Goal: Task Accomplishment & Management: Complete application form

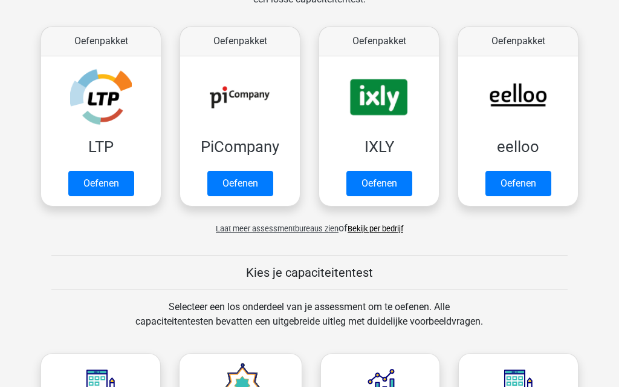
scroll to position [214, 0]
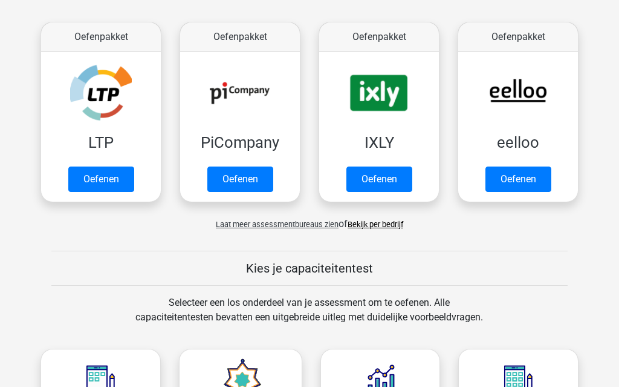
click at [97, 178] on link "Oefenen" at bounding box center [101, 179] width 66 height 25
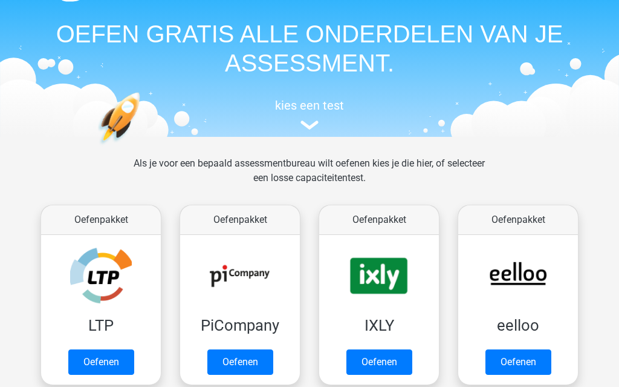
scroll to position [37, 0]
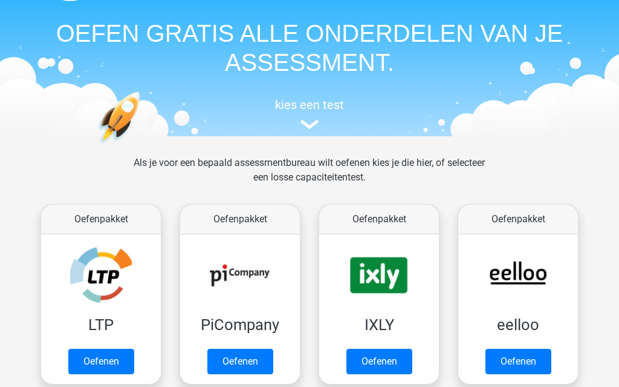
click at [247, 367] on link "Oefenen" at bounding box center [240, 360] width 66 height 25
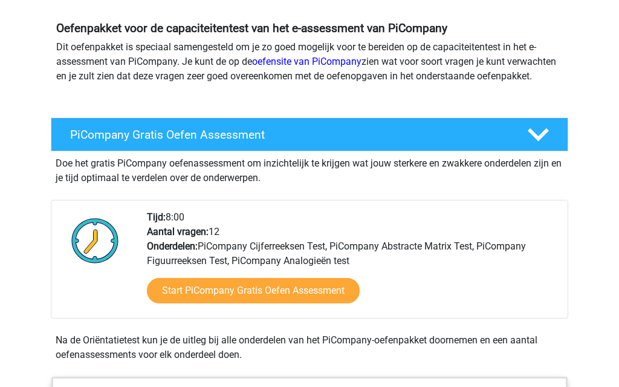
scroll to position [126, 0]
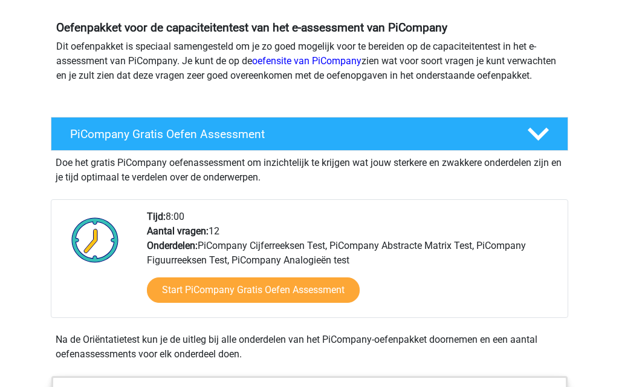
click at [297, 303] on link "Start PiCompany Gratis Oefen Assessment" at bounding box center [253, 290] width 213 height 25
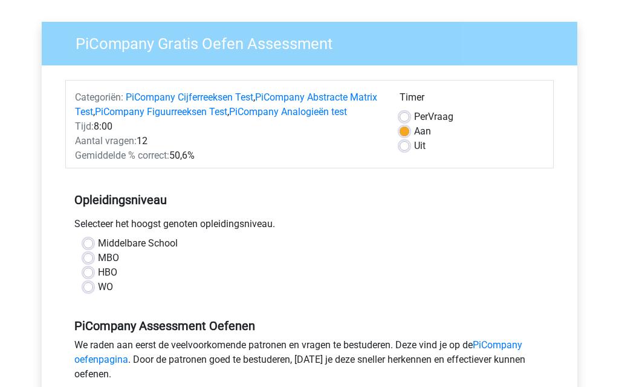
scroll to position [85, 0]
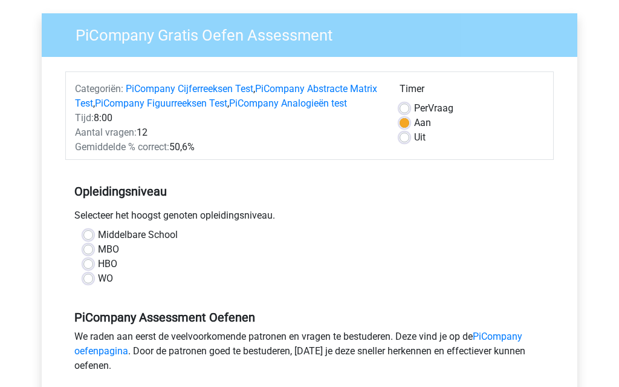
click at [114, 272] on label "HBO" at bounding box center [107, 264] width 19 height 15
click at [93, 269] on input "HBO" at bounding box center [88, 263] width 10 height 12
radio input "true"
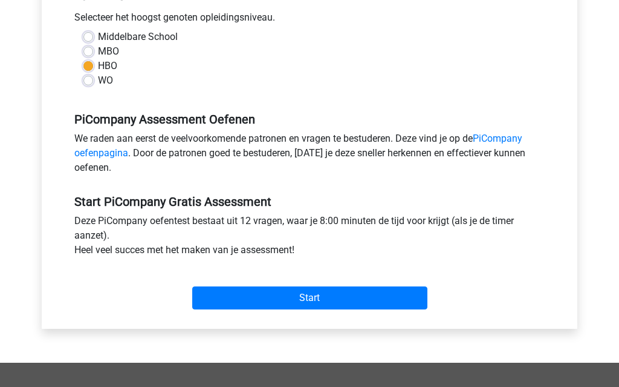
scroll to position [285, 0]
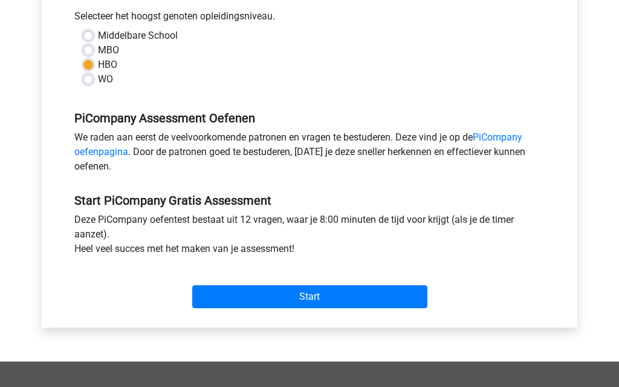
click at [303, 307] on input "Start" at bounding box center [309, 296] width 235 height 23
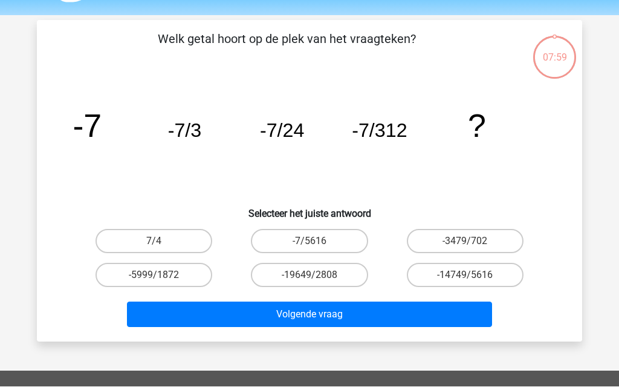
scroll to position [36, 0]
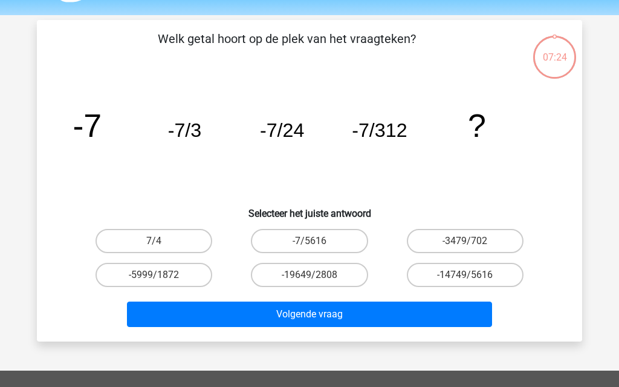
click at [346, 241] on label "-7/5616" at bounding box center [309, 241] width 117 height 24
click at [318, 241] on input "-7/5616" at bounding box center [314, 245] width 8 height 8
radio input "true"
click at [342, 318] on button "Volgende vraag" at bounding box center [310, 313] width 366 height 25
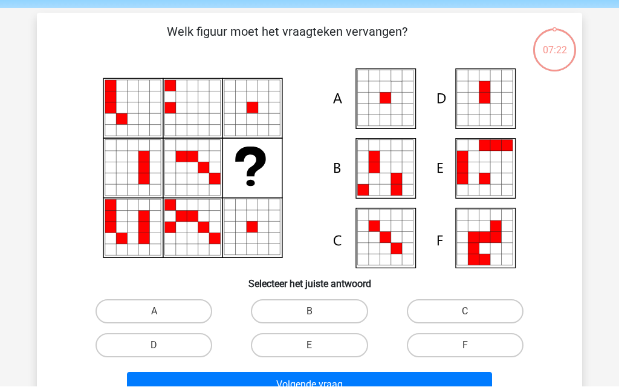
scroll to position [56, 0]
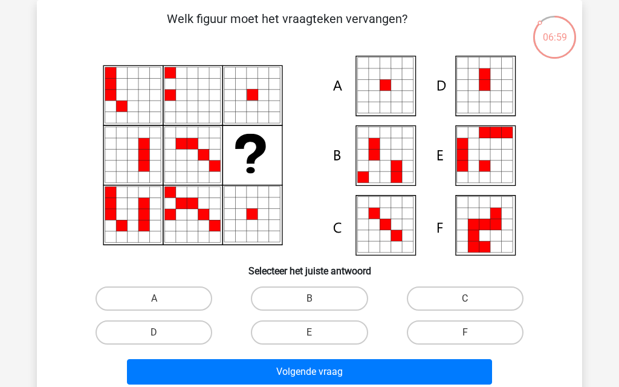
click at [171, 310] on label "A" at bounding box center [154, 298] width 117 height 24
click at [162, 306] on input "A" at bounding box center [158, 302] width 8 height 8
radio input "true"
click at [353, 374] on button "Volgende vraag" at bounding box center [310, 371] width 366 height 25
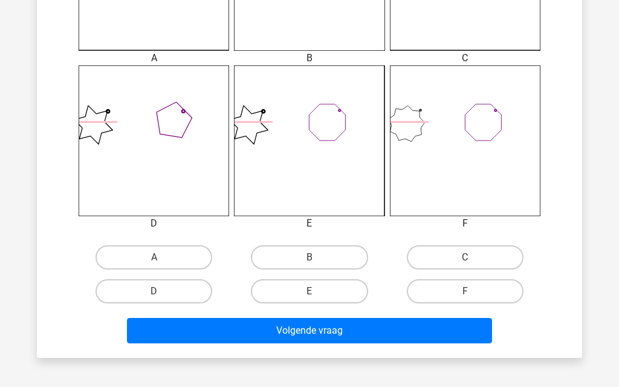
scroll to position [448, 0]
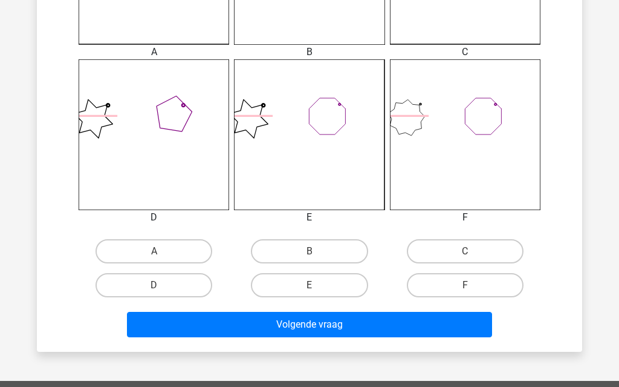
click at [501, 289] on label "F" at bounding box center [465, 285] width 117 height 24
click at [473, 289] on input "F" at bounding box center [469, 289] width 8 height 8
radio input "true"
click at [440, 327] on button "Volgende vraag" at bounding box center [310, 324] width 366 height 25
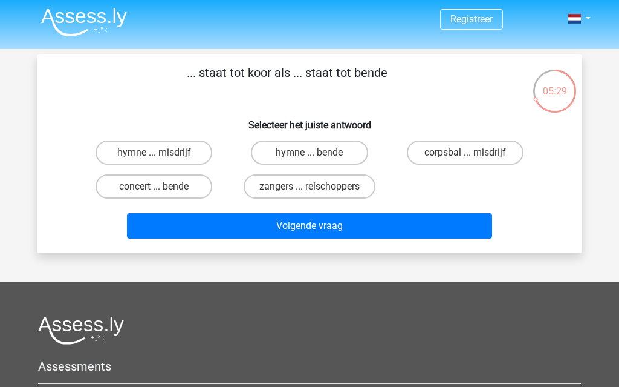
scroll to position [2, 0]
click at [365, 191] on label "zangers ... relschoppers" at bounding box center [310, 186] width 132 height 24
click at [318, 191] on input "zangers ... relschoppers" at bounding box center [314, 190] width 8 height 8
radio input "true"
click at [377, 238] on button "Volgende vraag" at bounding box center [310, 225] width 366 height 25
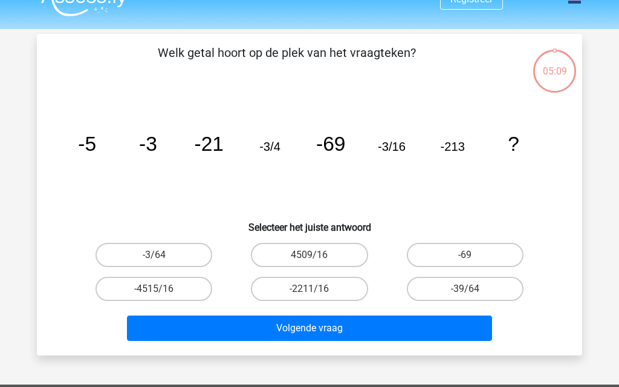
scroll to position [56, 0]
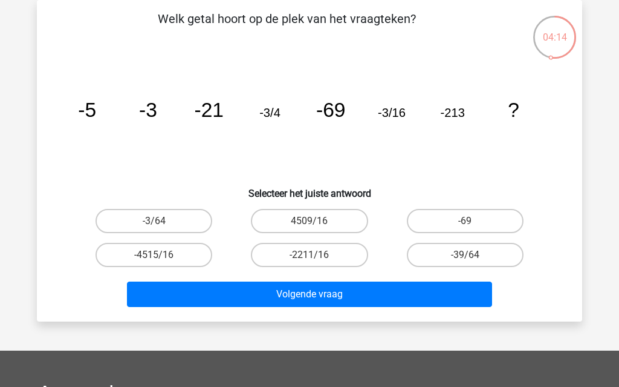
click at [138, 217] on label "-3/64" at bounding box center [154, 221] width 117 height 24
click at [154, 221] on input "-3/64" at bounding box center [158, 225] width 8 height 8
radio input "true"
click at [398, 296] on button "Volgende vraag" at bounding box center [310, 293] width 366 height 25
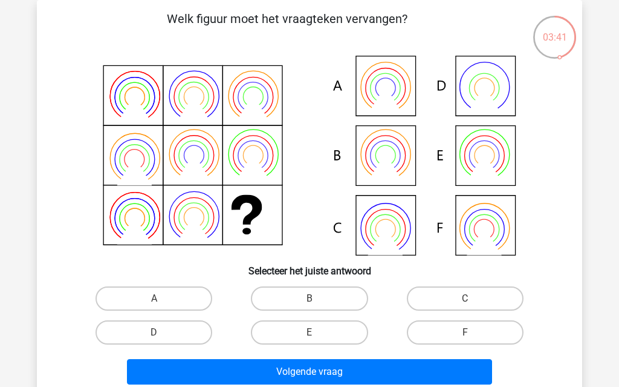
click at [332, 305] on label "B" at bounding box center [309, 298] width 117 height 24
click at [318, 305] on input "B" at bounding box center [314, 302] width 8 height 8
radio input "true"
click at [397, 382] on button "Volgende vraag" at bounding box center [310, 371] width 366 height 25
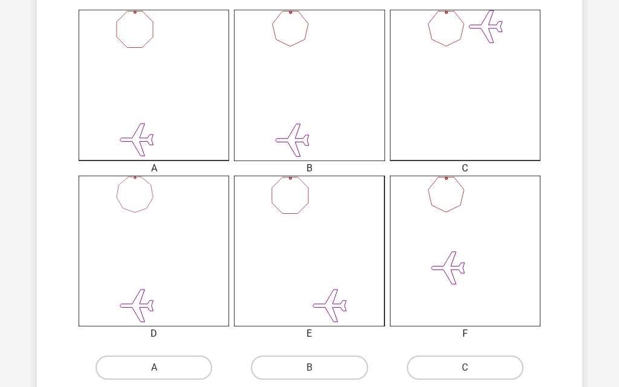
scroll to position [333, 0]
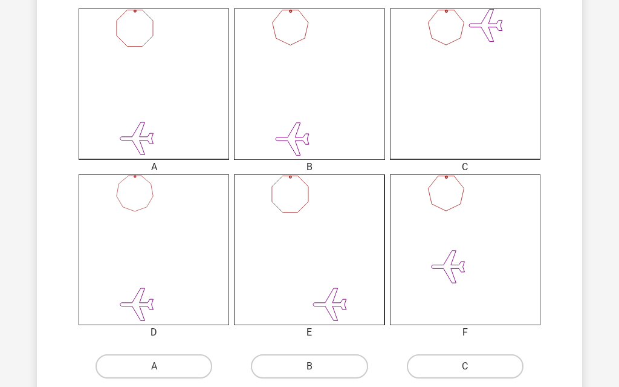
click at [176, 367] on label "A" at bounding box center [154, 366] width 117 height 24
click at [162, 367] on input "A" at bounding box center [158, 370] width 8 height 8
radio input "true"
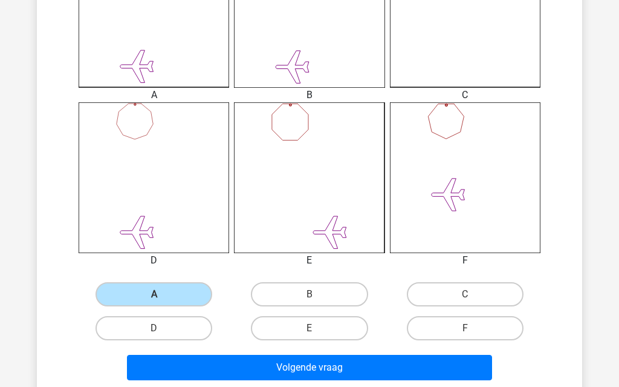
click at [288, 365] on button "Volgende vraag" at bounding box center [310, 366] width 366 height 25
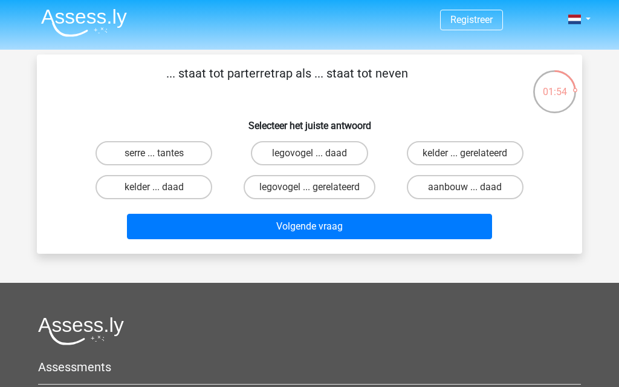
scroll to position [1, 0]
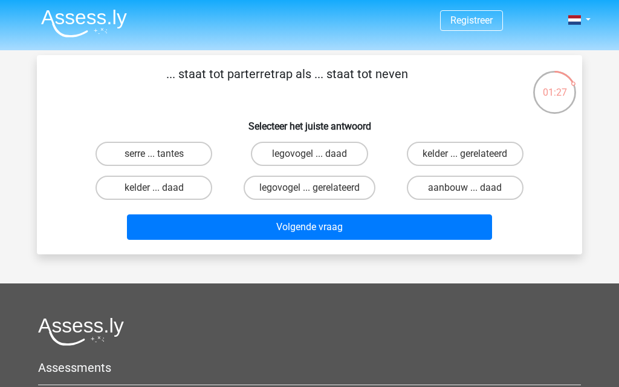
click at [195, 148] on label "serre ... tantes" at bounding box center [154, 154] width 117 height 24
click at [162, 154] on input "serre ... tantes" at bounding box center [158, 158] width 8 height 8
radio input "true"
click at [475, 154] on label "kelder ... gerelateerd" at bounding box center [465, 154] width 117 height 24
click at [473, 154] on input "kelder ... gerelateerd" at bounding box center [469, 158] width 8 height 8
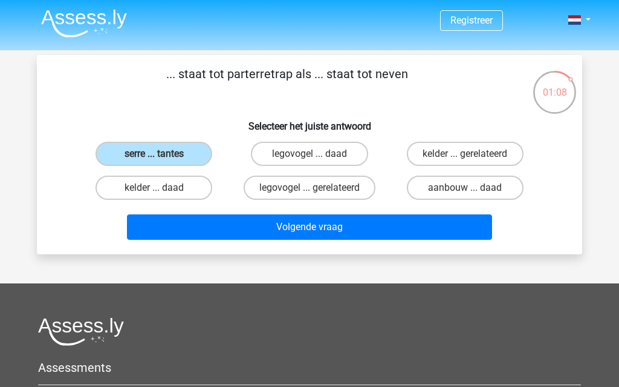
radio input "true"
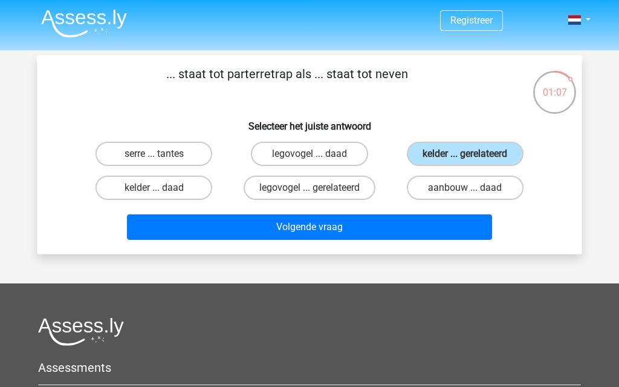
click at [403, 230] on button "Volgende vraag" at bounding box center [310, 226] width 366 height 25
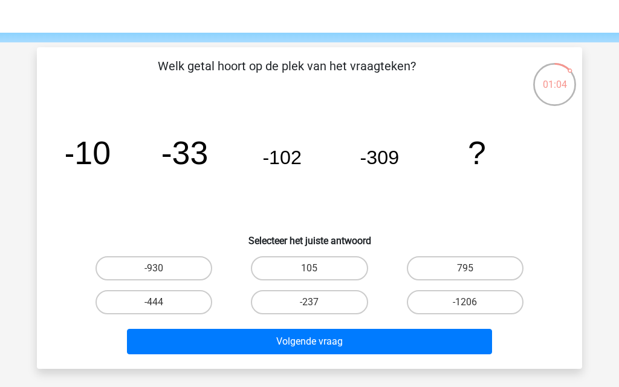
scroll to position [8, 0]
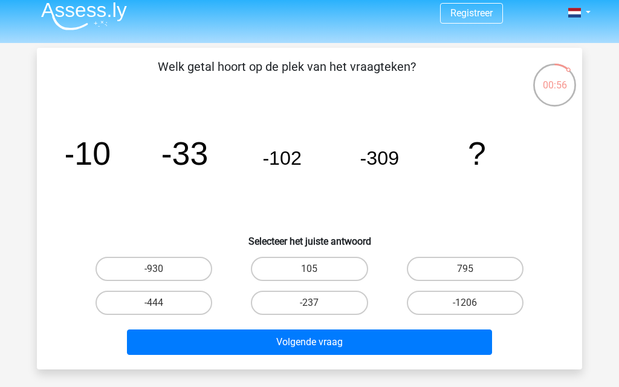
click at [189, 268] on label "-930" at bounding box center [154, 268] width 117 height 24
click at [162, 269] on input "-930" at bounding box center [158, 273] width 8 height 8
radio input "true"
click at [328, 345] on button "Volgende vraag" at bounding box center [310, 341] width 366 height 25
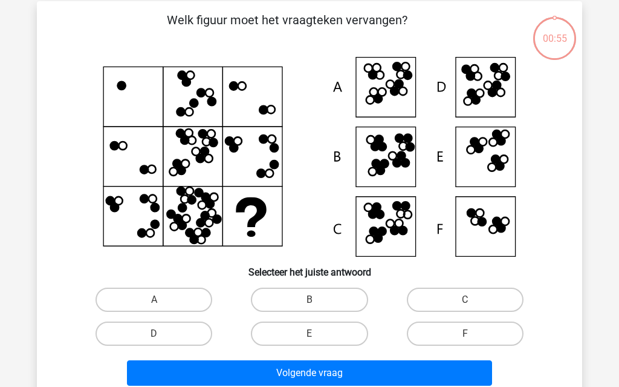
scroll to position [56, 0]
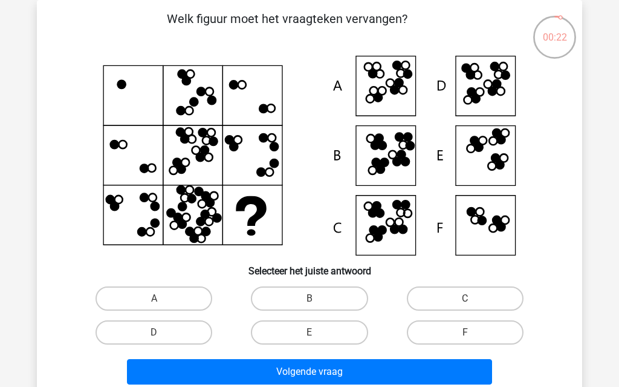
click at [336, 299] on label "B" at bounding box center [309, 298] width 117 height 24
click at [318, 299] on input "B" at bounding box center [314, 302] width 8 height 8
radio input "true"
click at [319, 384] on button "Volgende vraag" at bounding box center [310, 371] width 366 height 25
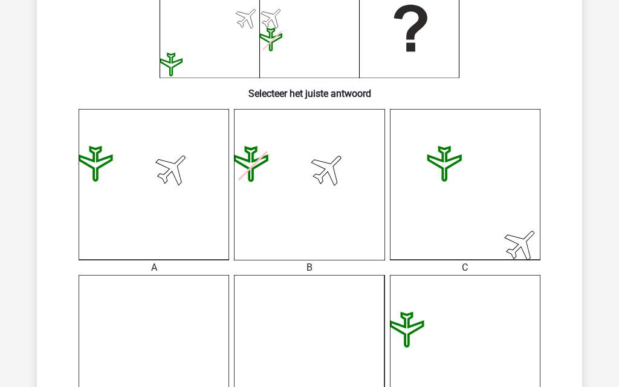
scroll to position [266, 0]
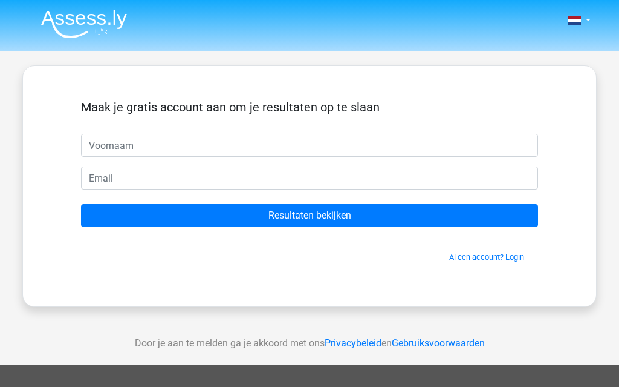
scroll to position [54, 0]
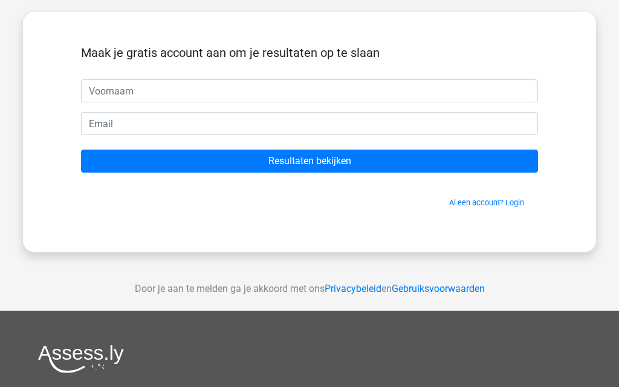
click at [358, 165] on input "Resultaten bekijken" at bounding box center [309, 161] width 457 height 23
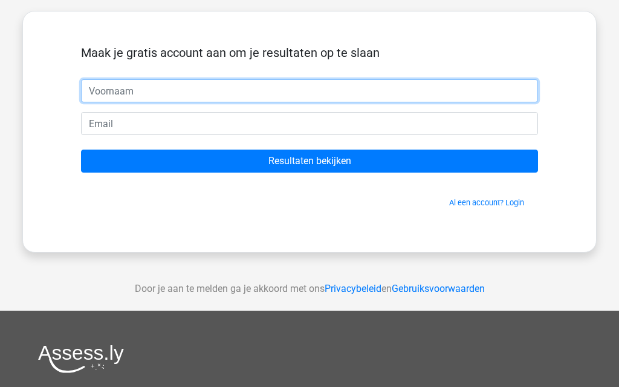
scroll to position [45, 0]
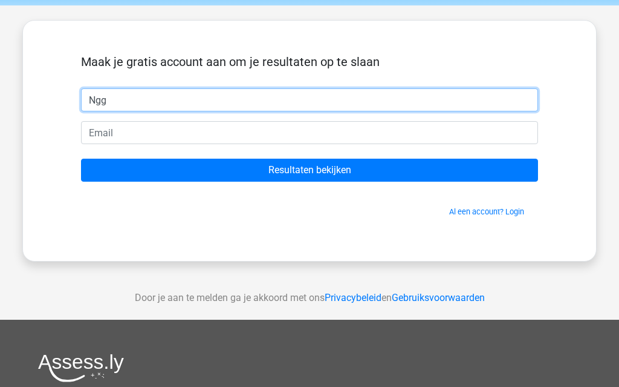
type input "Ngg"
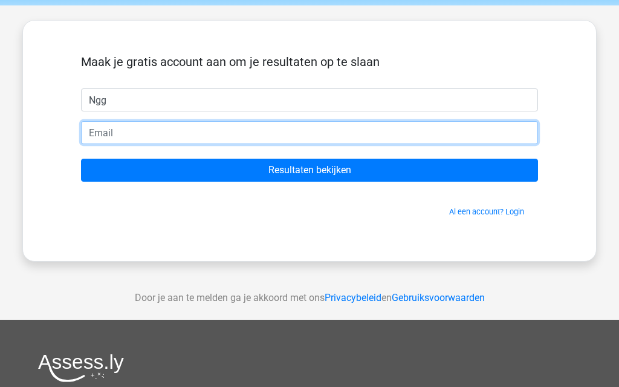
click at [227, 129] on input "email" at bounding box center [309, 132] width 457 height 23
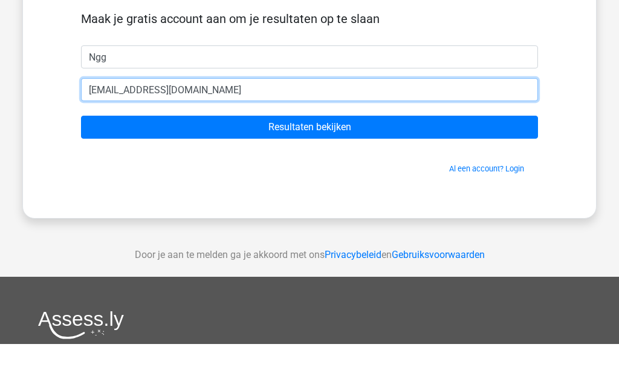
type input "[EMAIL_ADDRESS][DOMAIN_NAME]"
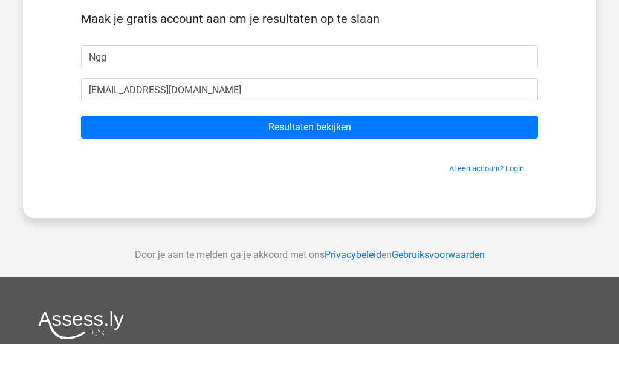
click at [381, 158] on input "Resultaten bekijken" at bounding box center [309, 169] width 457 height 23
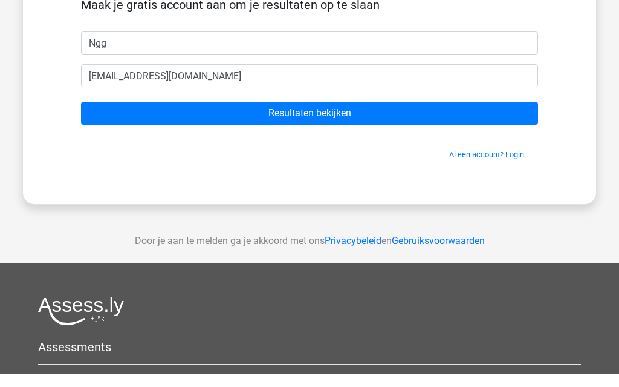
scroll to position [142, 0]
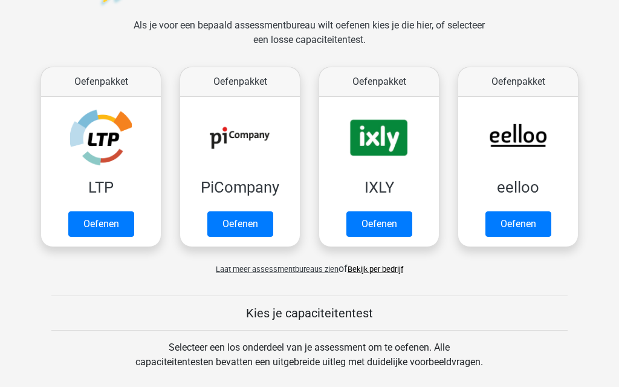
scroll to position [184, 0]
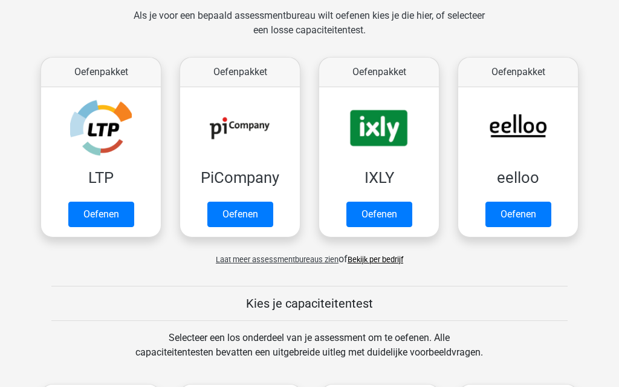
click at [396, 214] on link "Oefenen" at bounding box center [380, 213] width 66 height 25
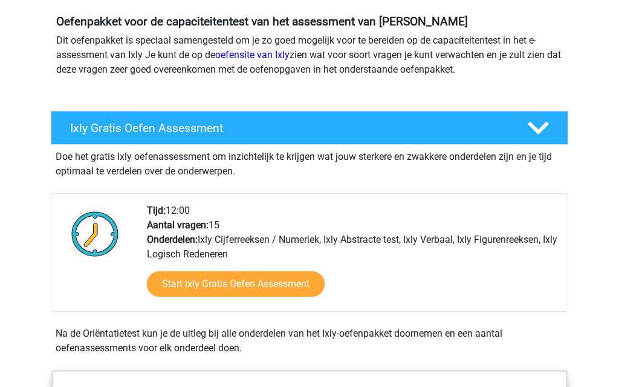
click at [278, 279] on link "Start Ixly Gratis Oefen Assessment" at bounding box center [236, 284] width 178 height 25
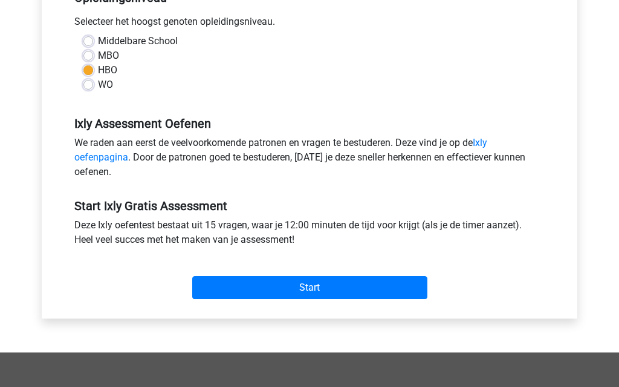
scroll to position [300, 0]
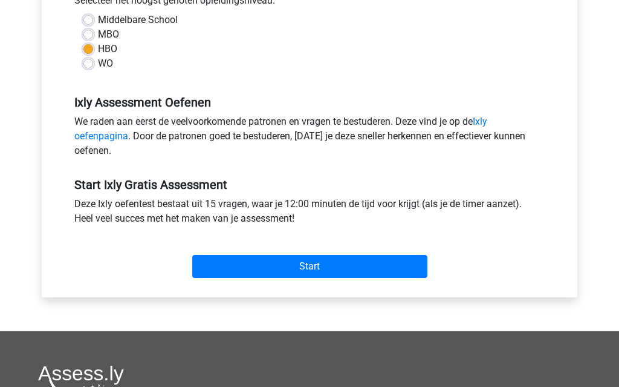
click at [380, 263] on input "Start" at bounding box center [309, 266] width 235 height 23
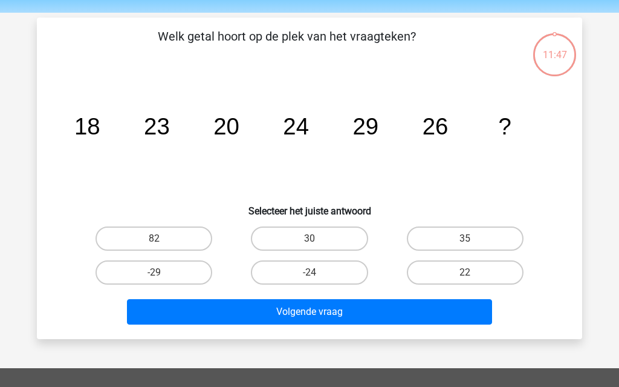
scroll to position [39, 0]
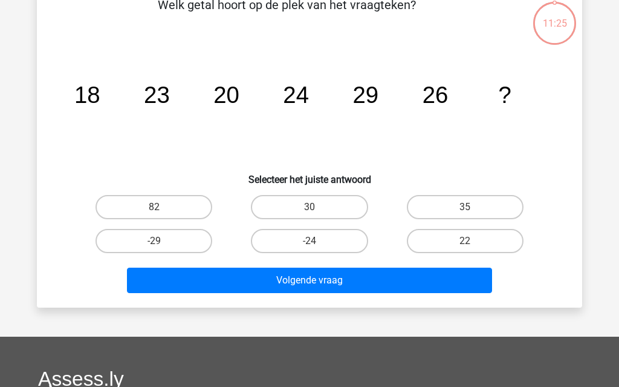
click at [322, 212] on label "30" at bounding box center [309, 207] width 117 height 24
click at [318, 212] on input "30" at bounding box center [314, 211] width 8 height 8
radio input "true"
click at [379, 288] on button "Volgende vraag" at bounding box center [310, 279] width 366 height 25
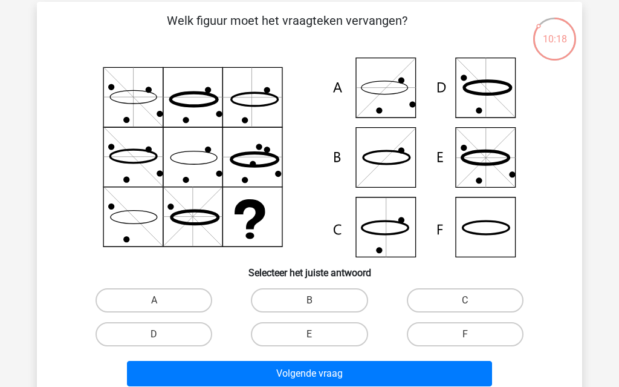
scroll to position [55, 0]
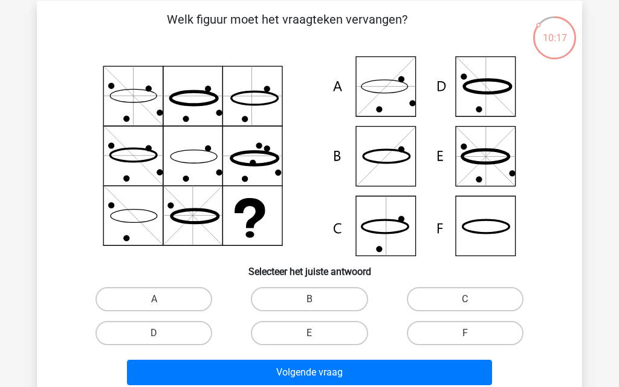
click at [498, 333] on label "F" at bounding box center [465, 333] width 117 height 24
click at [473, 333] on input "F" at bounding box center [469, 337] width 8 height 8
radio input "true"
click at [460, 384] on button "Volgende vraag" at bounding box center [310, 371] width 366 height 25
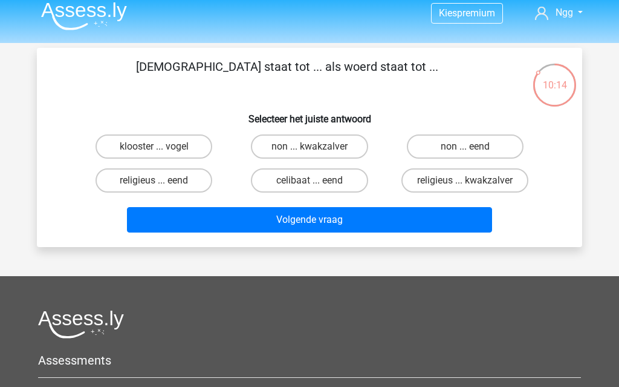
scroll to position [6, 0]
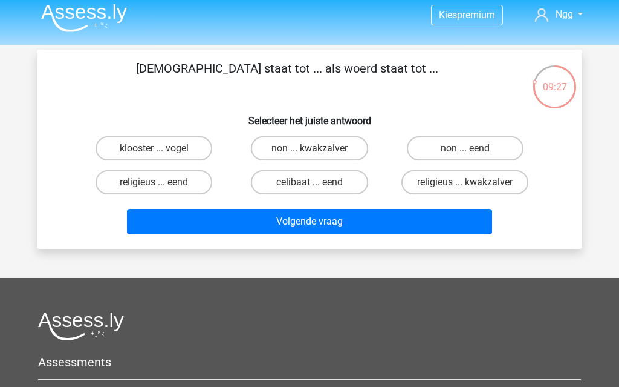
click at [168, 185] on label "religieus ... eend" at bounding box center [154, 182] width 117 height 24
click at [162, 185] on input "religieus ... eend" at bounding box center [158, 186] width 8 height 8
radio input "true"
click at [452, 224] on button "Volgende vraag" at bounding box center [310, 221] width 366 height 25
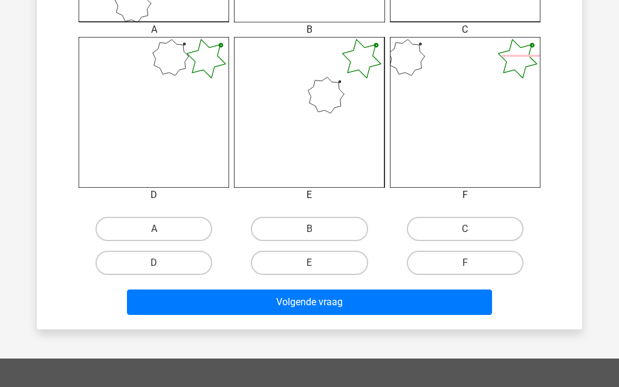
scroll to position [471, 0]
click at [526, 257] on div "F" at bounding box center [466, 262] width 146 height 24
click at [516, 268] on label "F" at bounding box center [465, 262] width 117 height 24
click at [473, 268] on input "F" at bounding box center [469, 267] width 8 height 8
radio input "true"
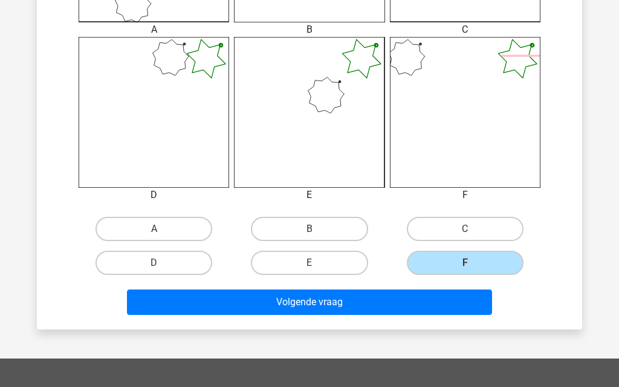
click at [454, 305] on button "Volgende vraag" at bounding box center [310, 301] width 366 height 25
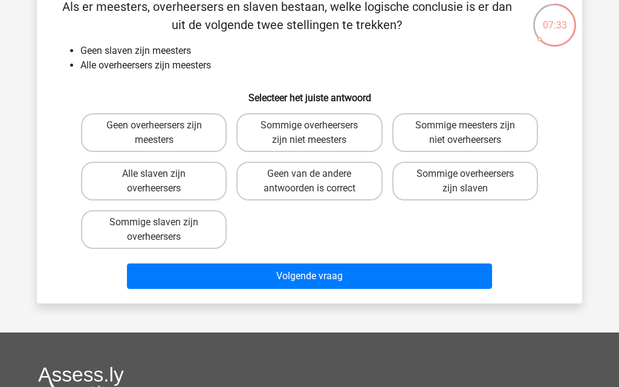
scroll to position [68, 0]
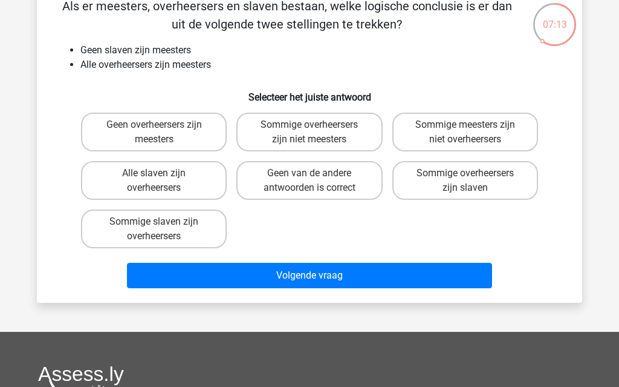
click at [509, 134] on label "Sommige meesters zijn niet overheersers" at bounding box center [466, 132] width 146 height 39
click at [473, 132] on input "Sommige meesters zijn niet overheersers" at bounding box center [469, 129] width 8 height 8
radio input "true"
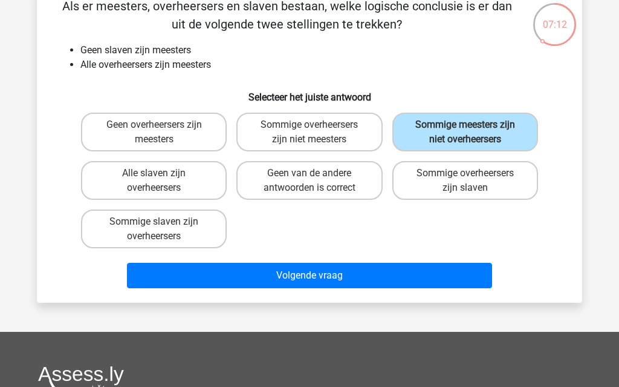
click at [439, 283] on button "Volgende vraag" at bounding box center [310, 275] width 366 height 25
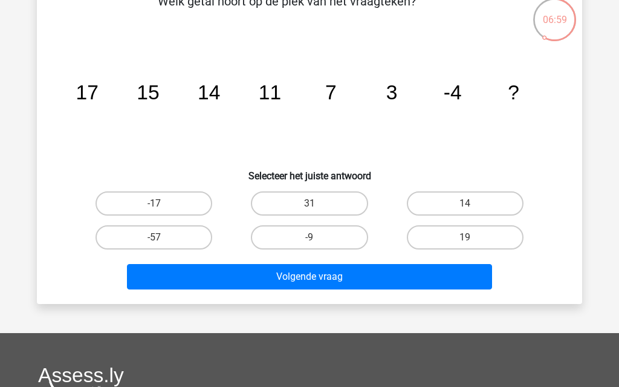
scroll to position [80, 0]
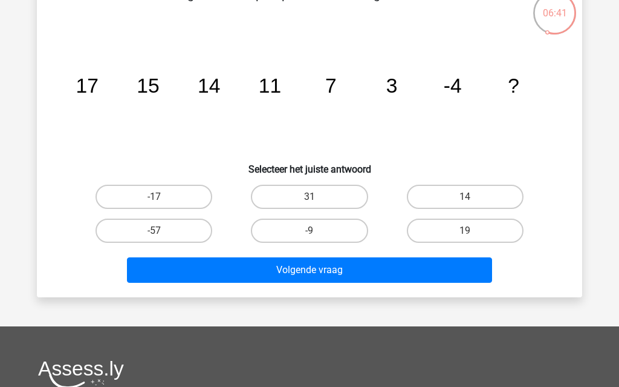
click at [321, 232] on label "-9" at bounding box center [309, 230] width 117 height 24
click at [318, 232] on input "-9" at bounding box center [314, 234] width 8 height 8
radio input "true"
click at [359, 275] on button "Volgende vraag" at bounding box center [310, 269] width 366 height 25
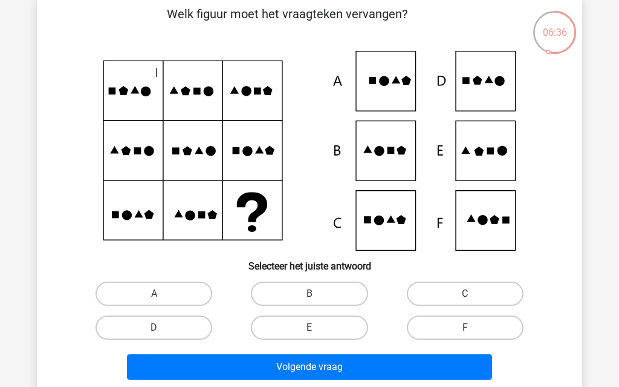
scroll to position [62, 0]
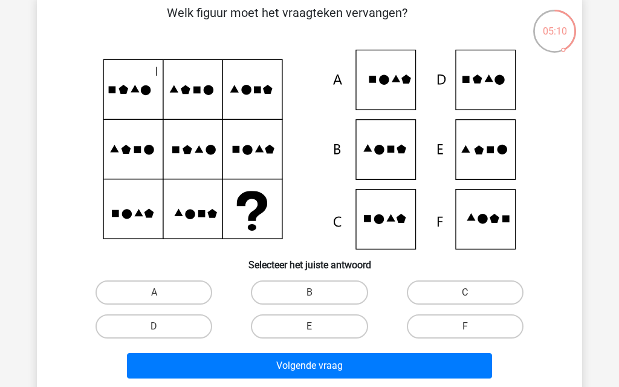
click at [338, 325] on label "E" at bounding box center [309, 326] width 117 height 24
click at [318, 326] on input "E" at bounding box center [314, 330] width 8 height 8
radio input "true"
click at [378, 371] on button "Volgende vraag" at bounding box center [310, 365] width 366 height 25
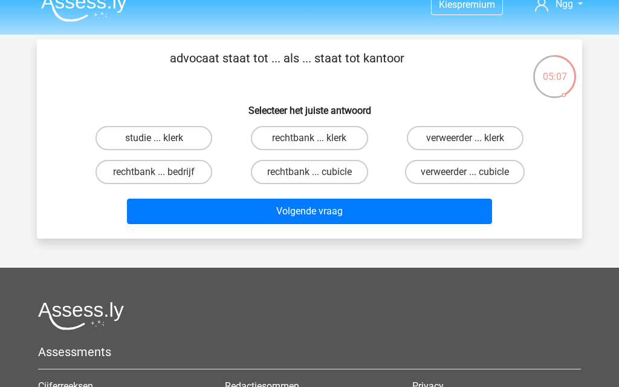
scroll to position [16, 0]
click at [343, 135] on label "rechtbank ... klerk" at bounding box center [309, 138] width 117 height 24
click at [318, 138] on input "rechtbank ... klerk" at bounding box center [314, 142] width 8 height 8
radio input "true"
click at [373, 215] on button "Volgende vraag" at bounding box center [310, 210] width 366 height 25
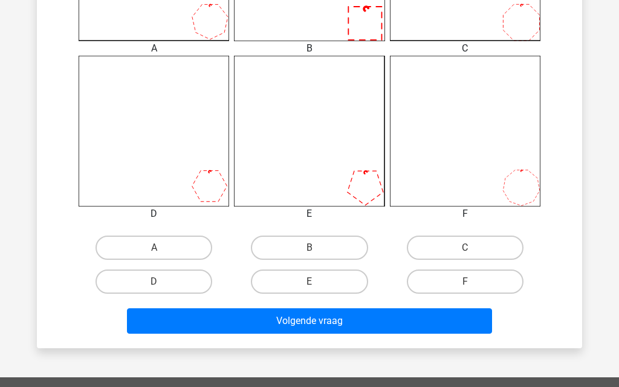
scroll to position [453, 0]
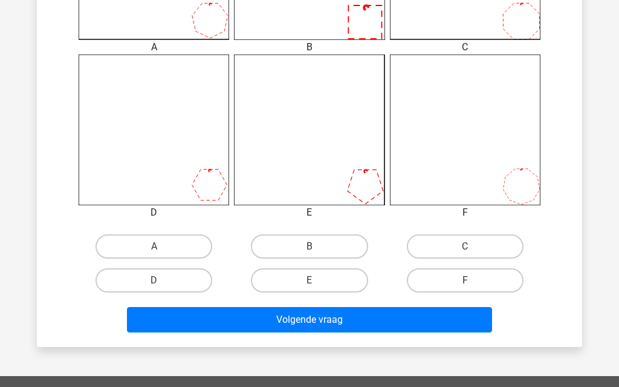
click at [503, 280] on label "F" at bounding box center [465, 280] width 117 height 24
click at [473, 280] on input "F" at bounding box center [469, 284] width 8 height 8
radio input "true"
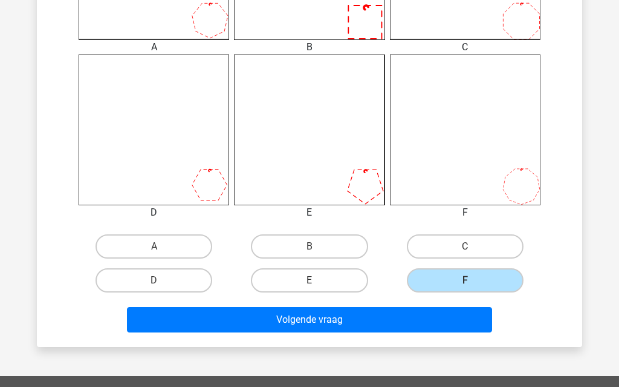
click at [443, 319] on button "Volgende vraag" at bounding box center [310, 319] width 366 height 25
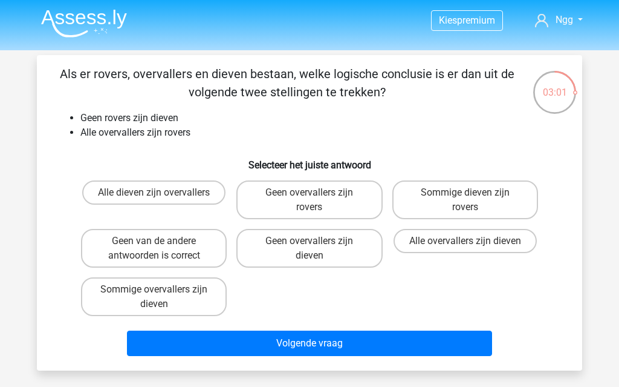
scroll to position [54, 0]
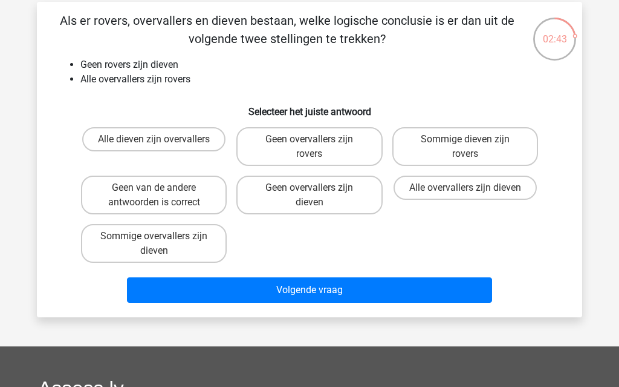
click at [354, 200] on label "Geen overvallers zijn dieven" at bounding box center [309, 194] width 146 height 39
click at [318, 195] on input "Geen overvallers zijn dieven" at bounding box center [314, 192] width 8 height 8
radio input "true"
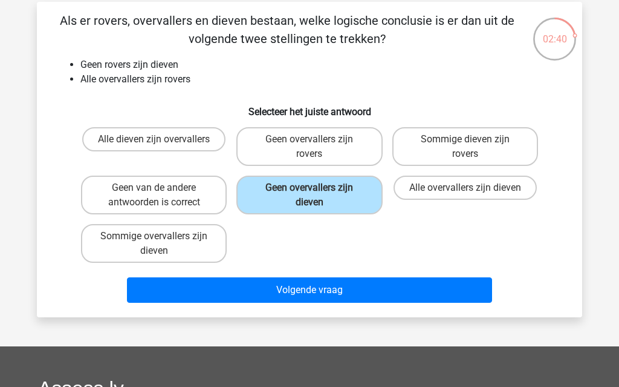
click at [328, 291] on button "Volgende vraag" at bounding box center [310, 289] width 366 height 25
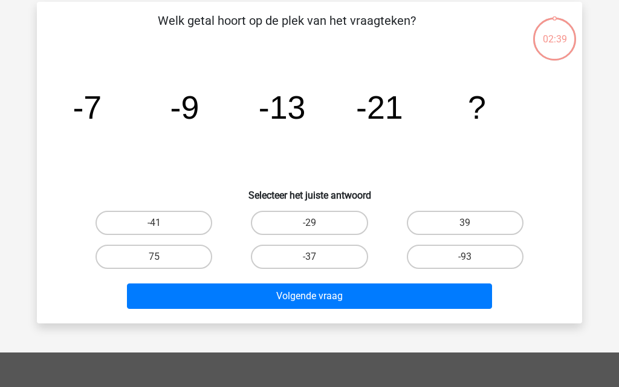
scroll to position [56, 0]
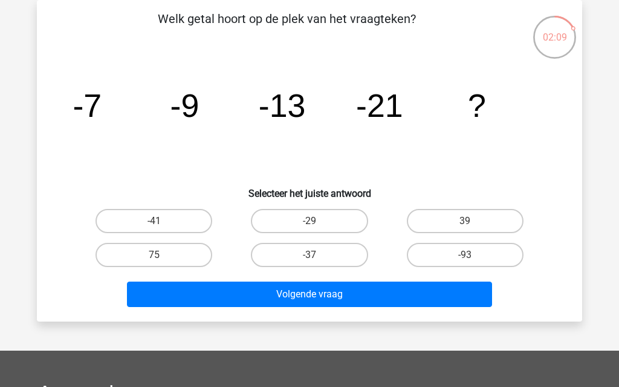
click at [335, 255] on label "-37" at bounding box center [309, 255] width 117 height 24
click at [318, 255] on input "-37" at bounding box center [314, 259] width 8 height 8
radio input "true"
click at [353, 299] on button "Volgende vraag" at bounding box center [310, 293] width 366 height 25
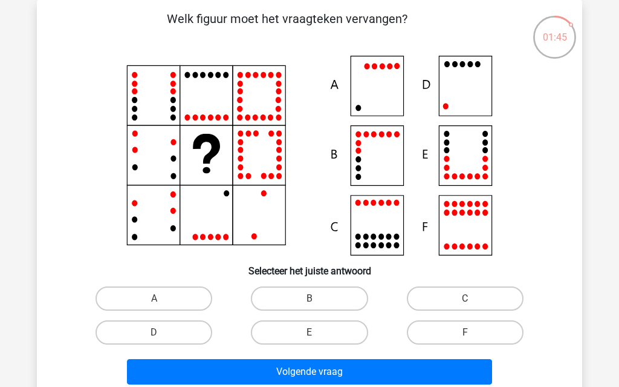
click at [200, 334] on label "D" at bounding box center [154, 332] width 117 height 24
click at [162, 334] on input "D" at bounding box center [158, 336] width 8 height 8
radio input "true"
click at [296, 367] on button "Volgende vraag" at bounding box center [310, 371] width 366 height 25
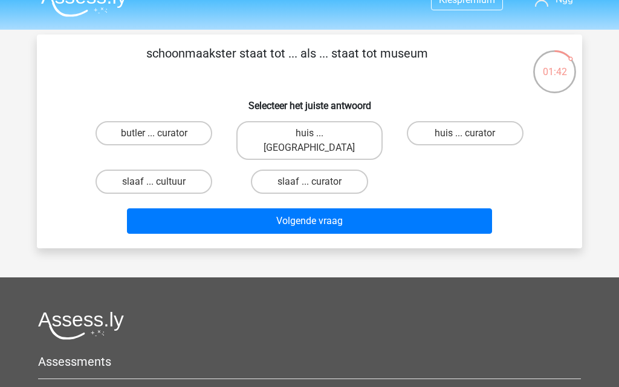
scroll to position [21, 0]
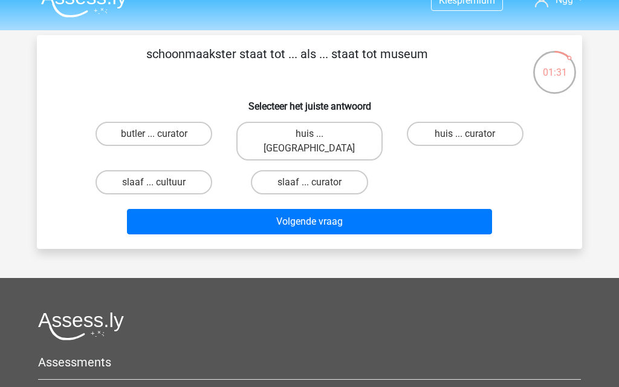
click at [354, 135] on label "huis ... louvre" at bounding box center [309, 141] width 146 height 39
click at [318, 135] on input "huis ... louvre" at bounding box center [314, 138] width 8 height 8
radio input "true"
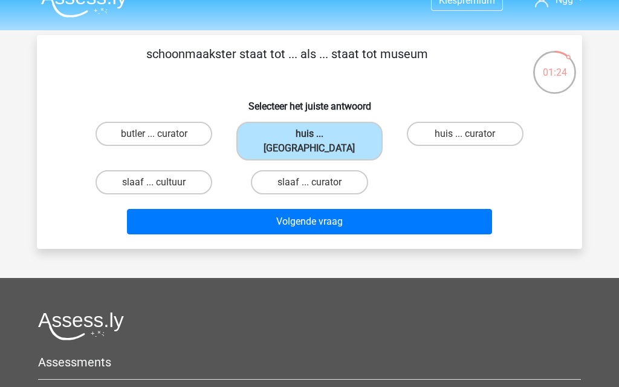
click at [481, 134] on label "huis ... curator" at bounding box center [465, 134] width 117 height 24
click at [473, 134] on input "huis ... curator" at bounding box center [469, 138] width 8 height 8
radio input "true"
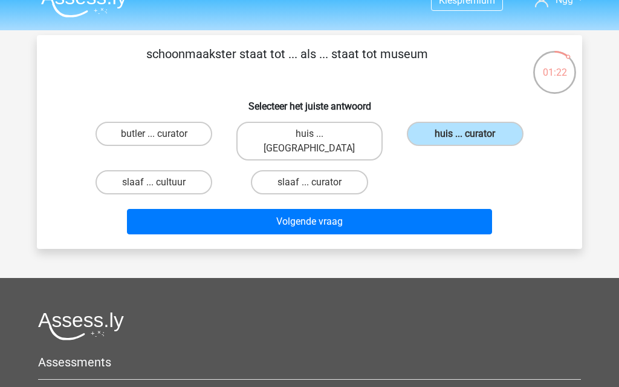
click at [403, 209] on button "Volgende vraag" at bounding box center [310, 221] width 366 height 25
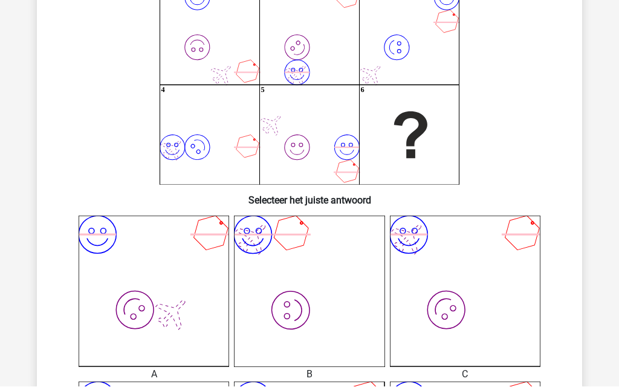
scroll to position [126, 0]
click at [74, 377] on div "A" at bounding box center [154, 374] width 169 height 15
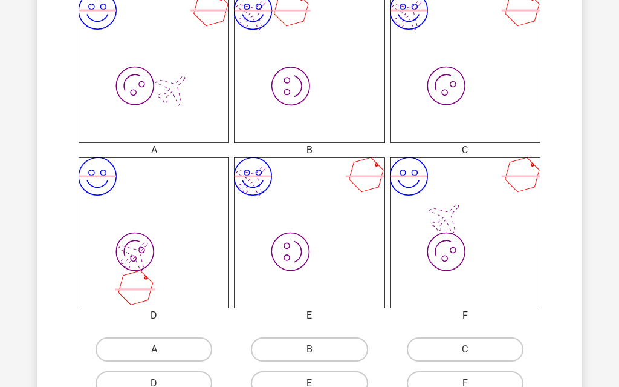
scroll to position [350, 0]
click at [500, 386] on label "F" at bounding box center [465, 383] width 117 height 24
click at [473, 386] on input "F" at bounding box center [469, 387] width 8 height 8
radio input "true"
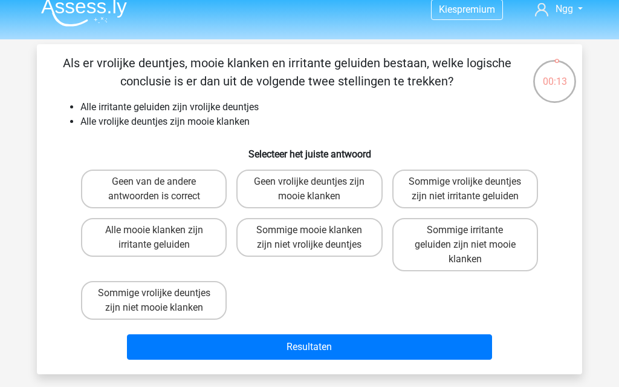
scroll to position [11, 0]
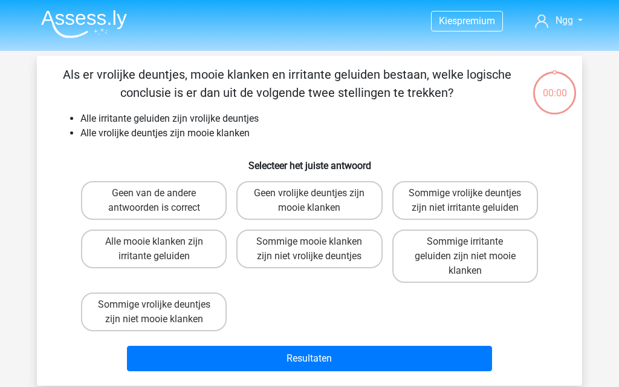
scroll to position [65, 0]
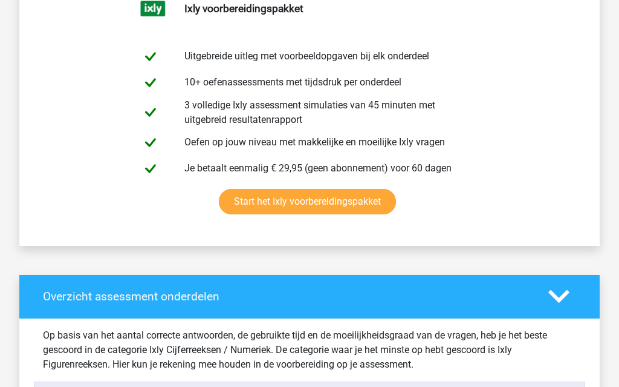
scroll to position [673, 0]
